Goal: Information Seeking & Learning: Learn about a topic

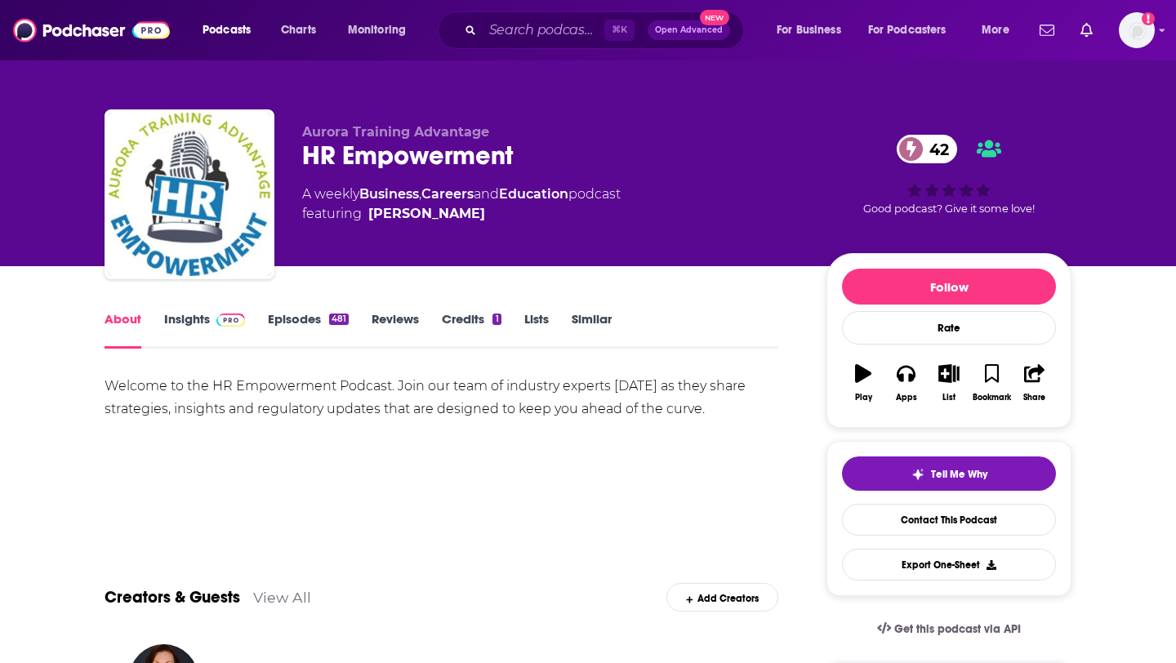
click at [224, 327] on span at bounding box center [230, 319] width 29 height 16
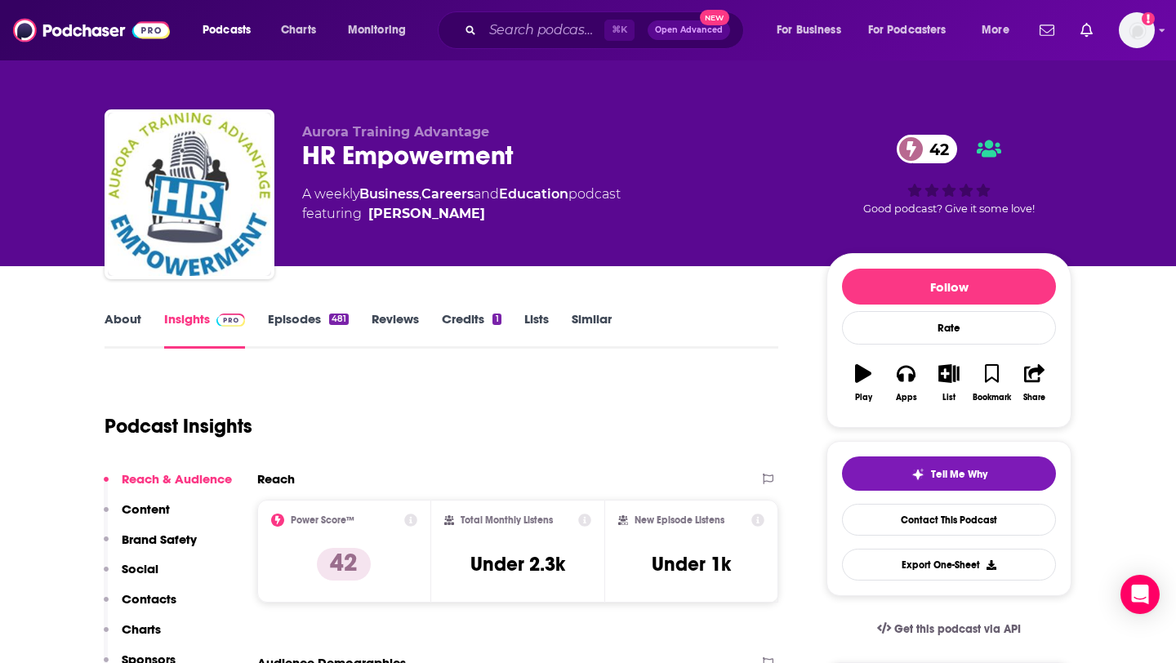
click at [307, 322] on link "Episodes 481" at bounding box center [308, 330] width 81 height 38
